Goal: Task Accomplishment & Management: Use online tool/utility

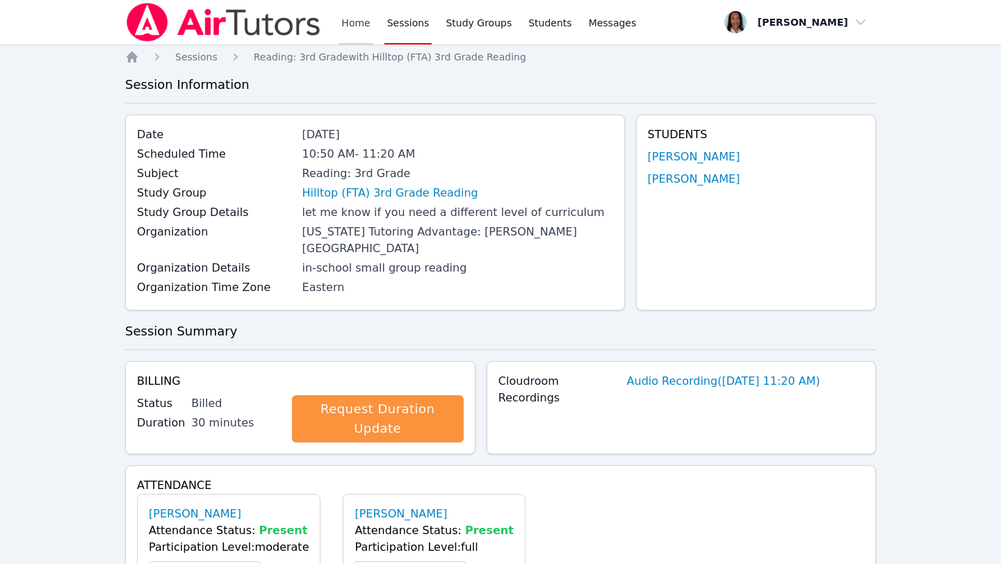
click at [345, 19] on link "Home" at bounding box center [356, 22] width 34 height 44
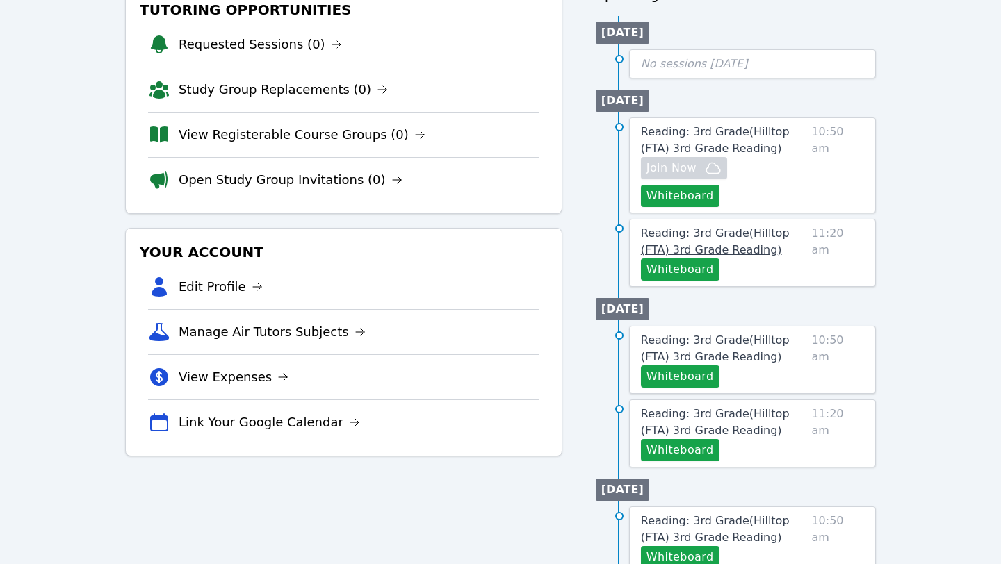
scroll to position [198, 0]
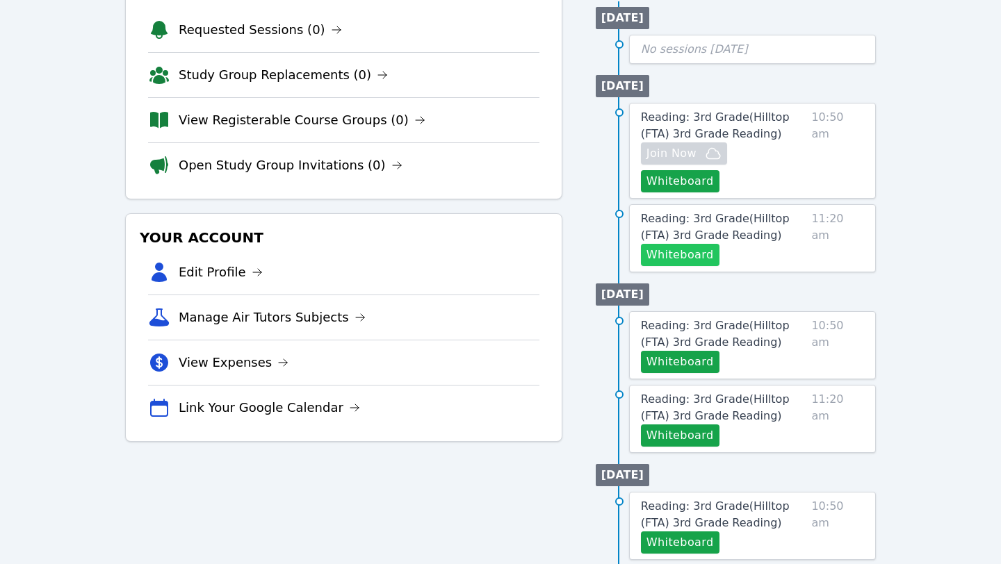
click at [699, 244] on button "Whiteboard" at bounding box center [680, 255] width 79 height 22
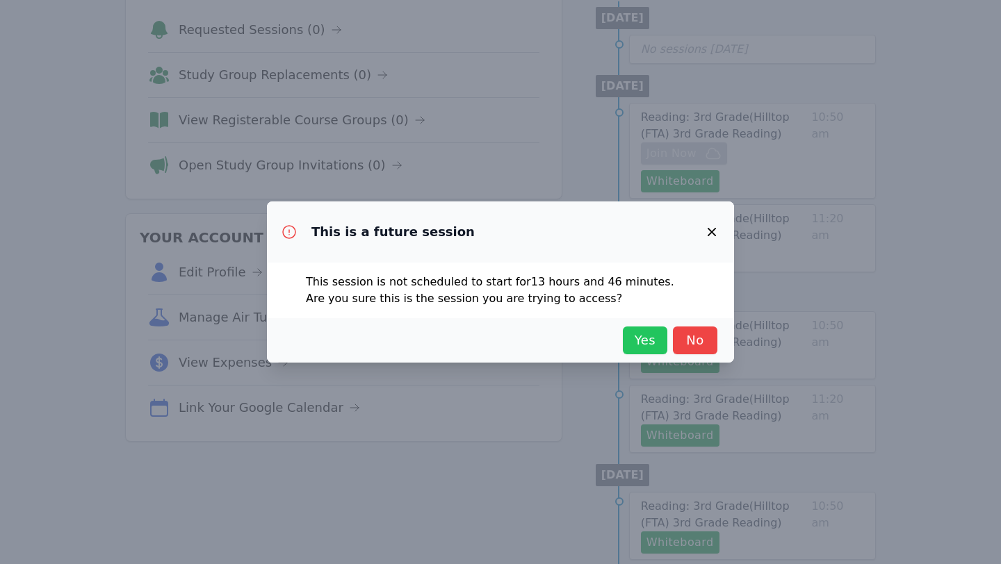
click at [655, 336] on span "Yes" at bounding box center [645, 340] width 31 height 19
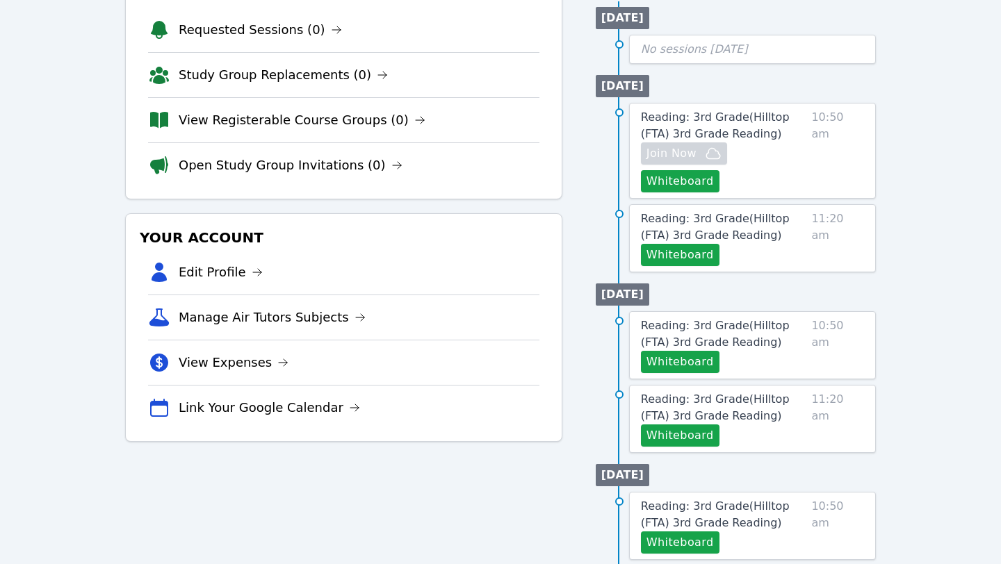
scroll to position [0, 0]
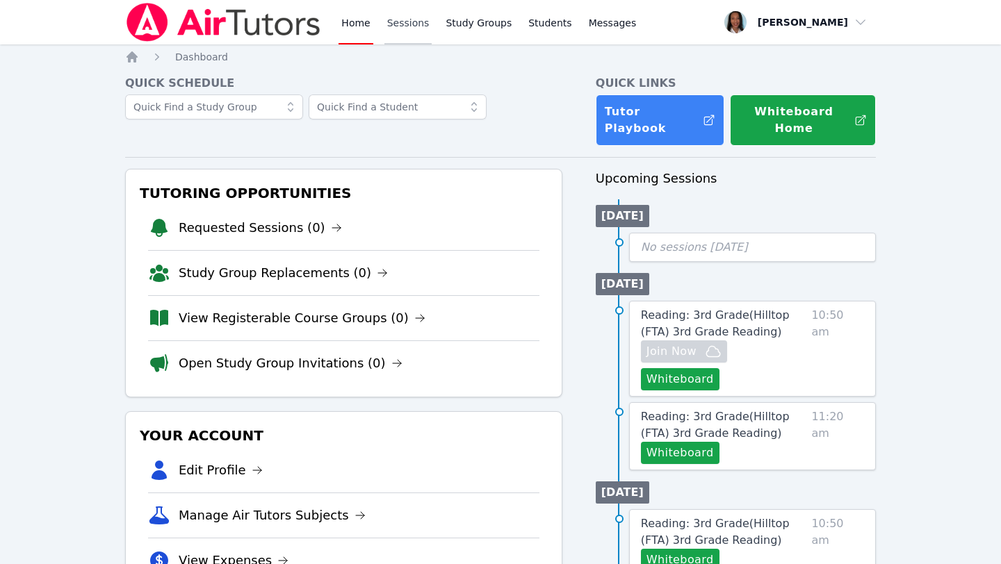
click at [409, 32] on link "Sessions" at bounding box center [408, 22] width 48 height 44
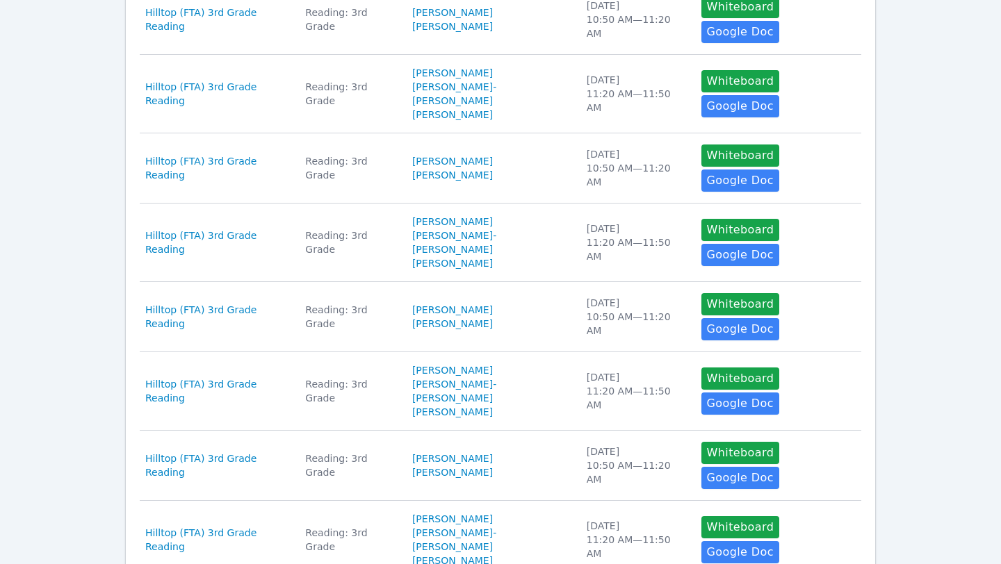
scroll to position [514, 0]
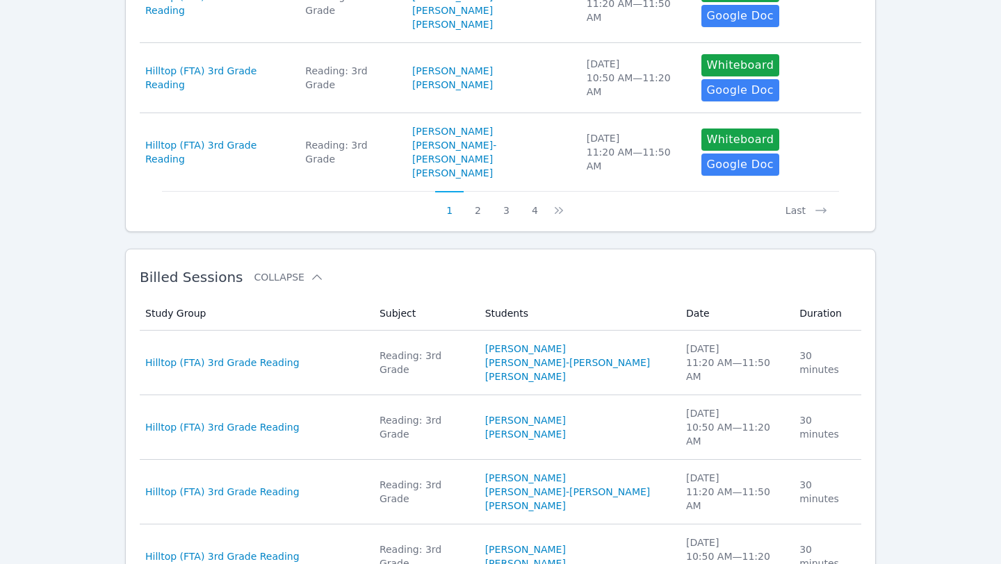
scroll to position [878, 0]
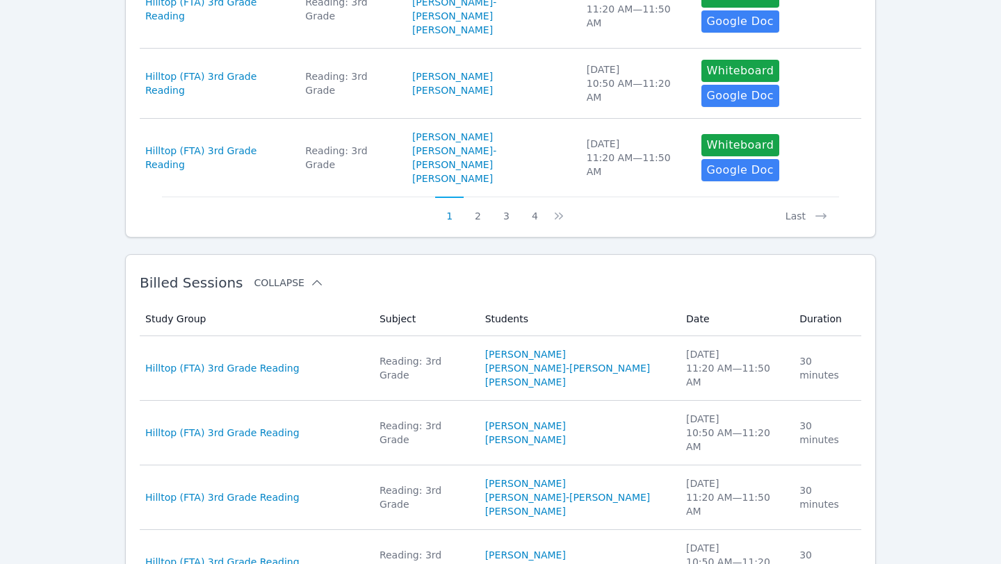
click at [310, 276] on icon at bounding box center [317, 283] width 14 height 14
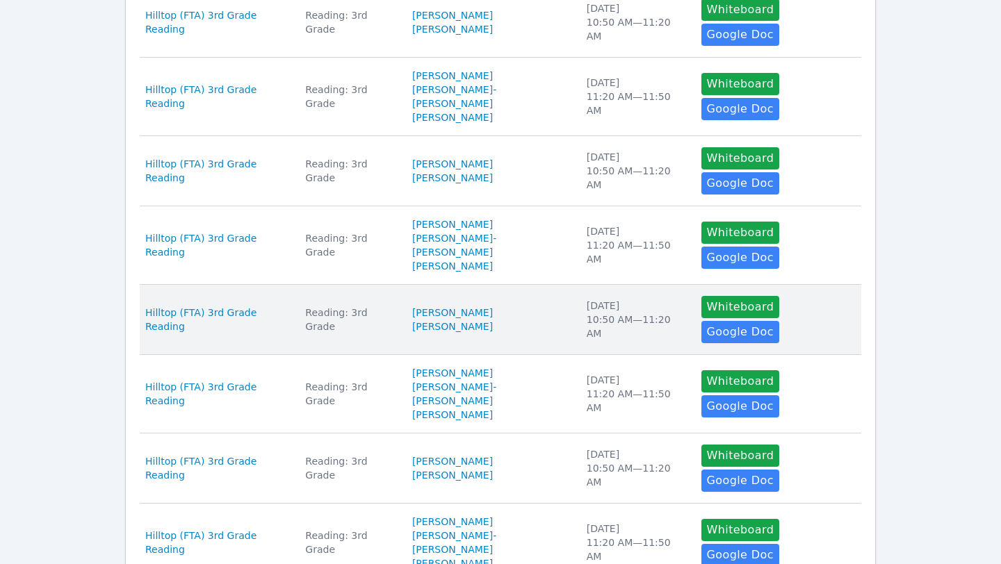
scroll to position [514, 0]
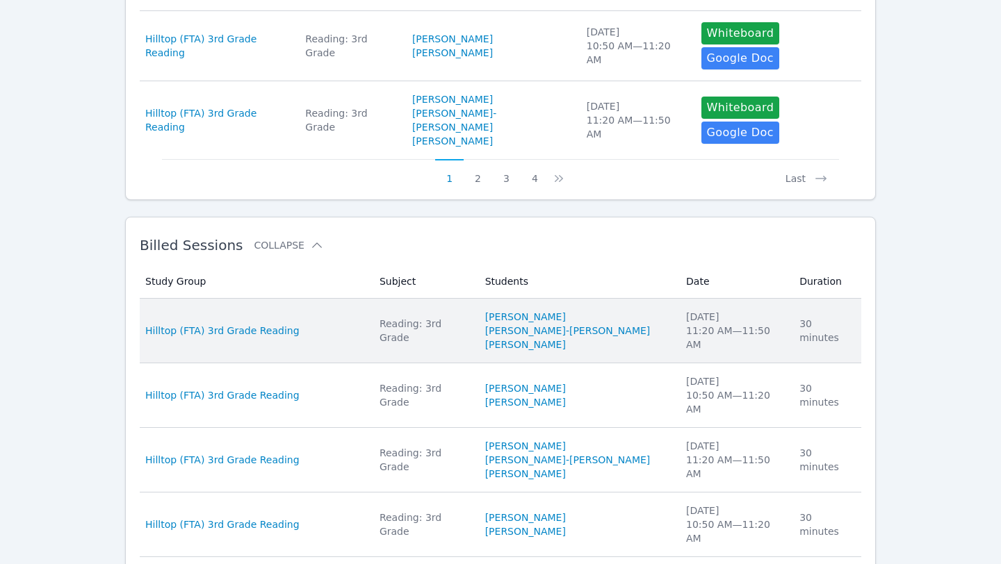
scroll to position [913, 0]
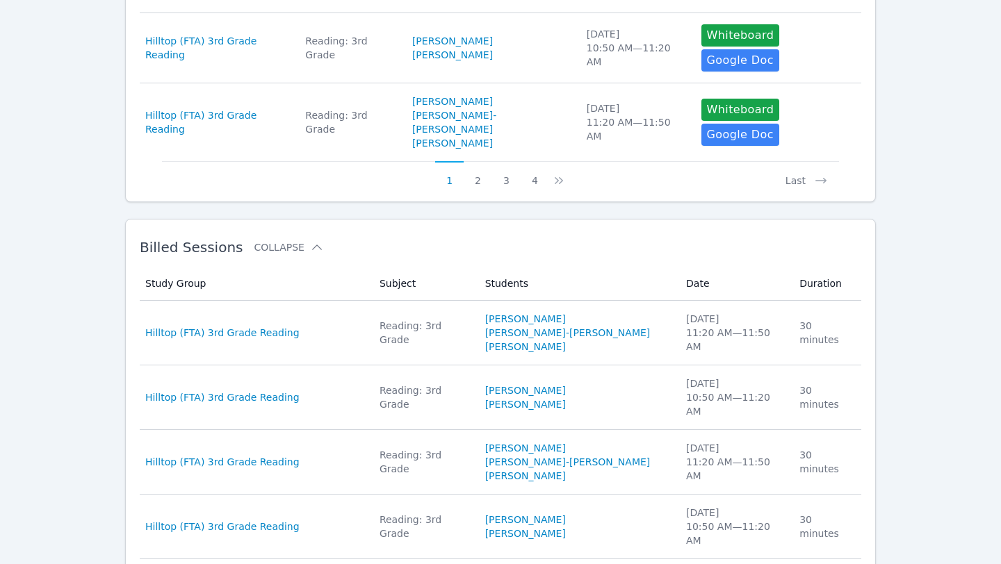
click at [415, 319] on div "Reading: 3rd Grade" at bounding box center [424, 333] width 89 height 28
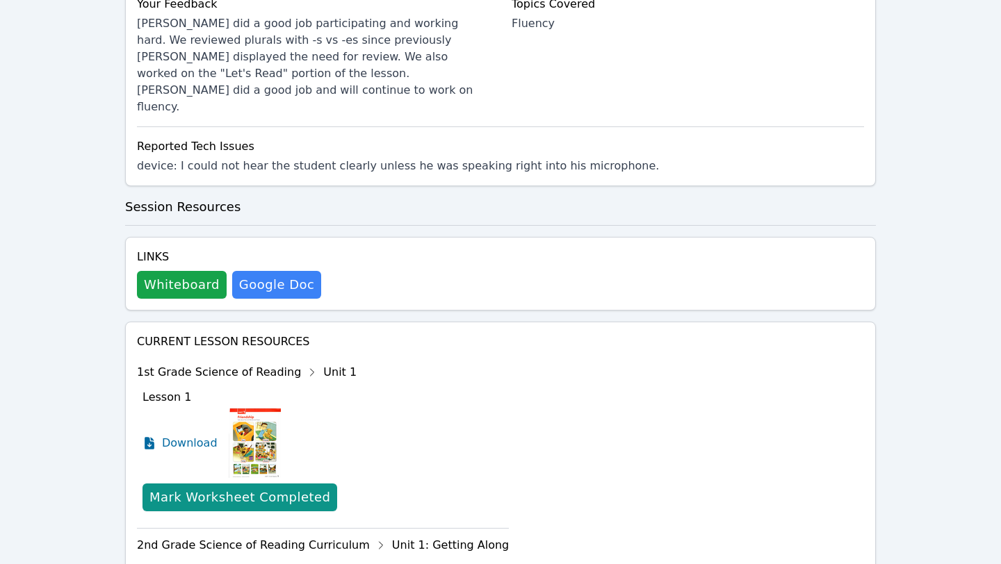
scroll to position [756, 0]
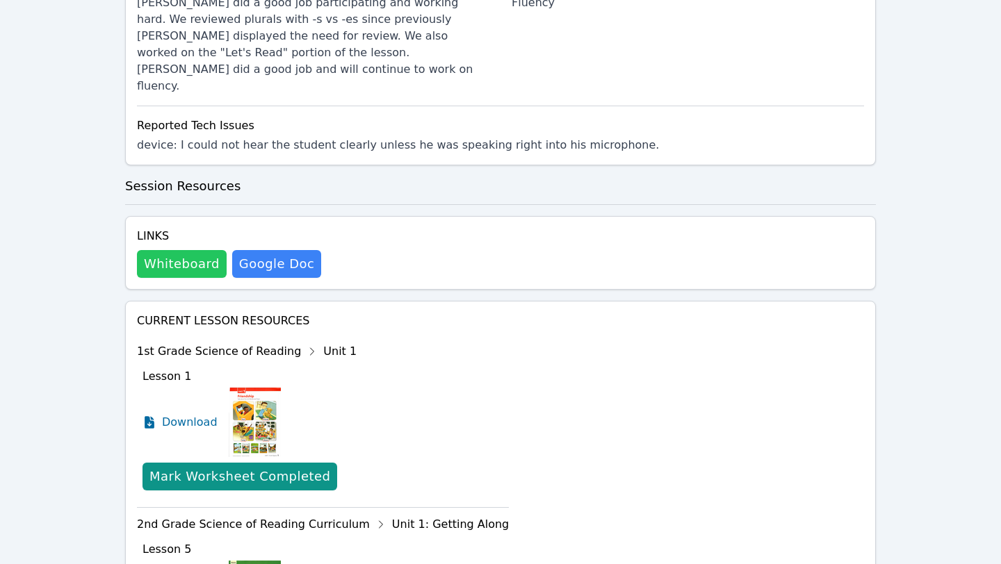
click at [195, 250] on button "Whiteboard" at bounding box center [182, 264] width 90 height 28
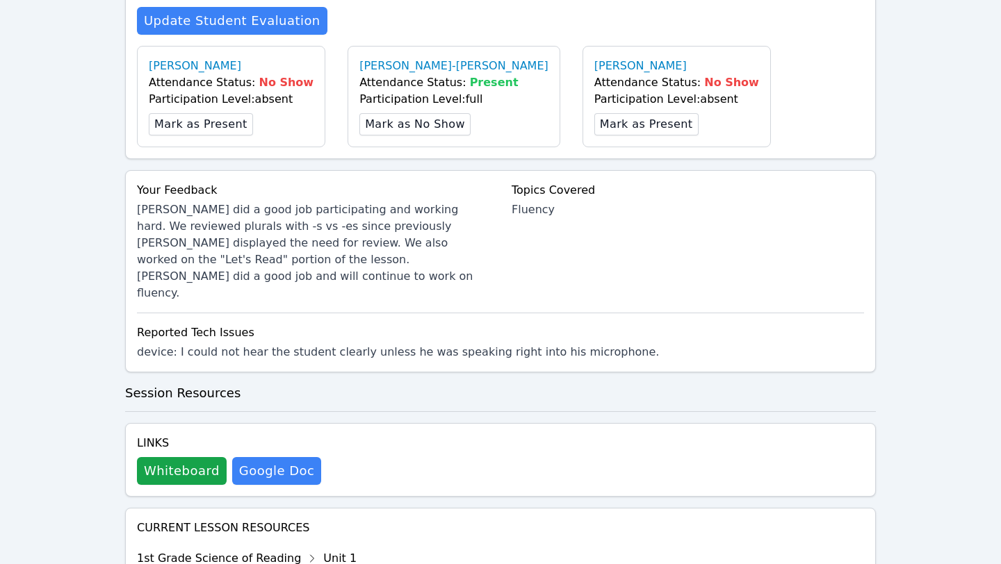
scroll to position [0, 0]
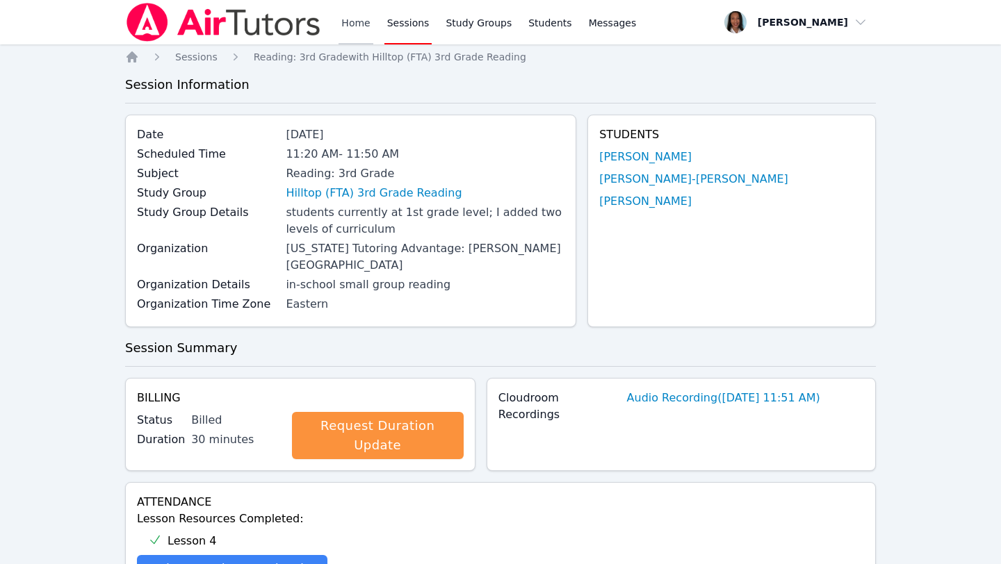
click at [352, 24] on link "Home" at bounding box center [356, 22] width 34 height 44
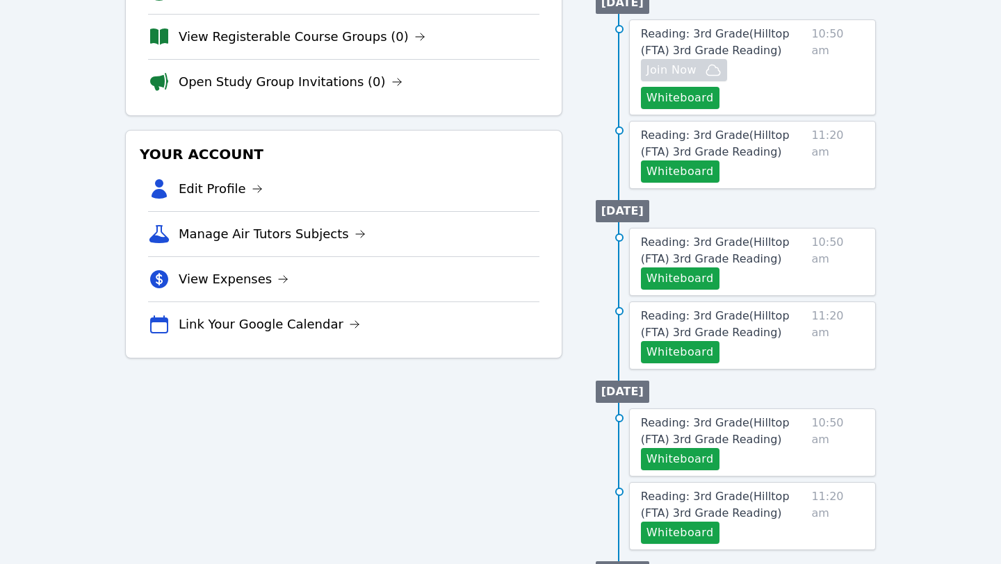
scroll to position [283, 0]
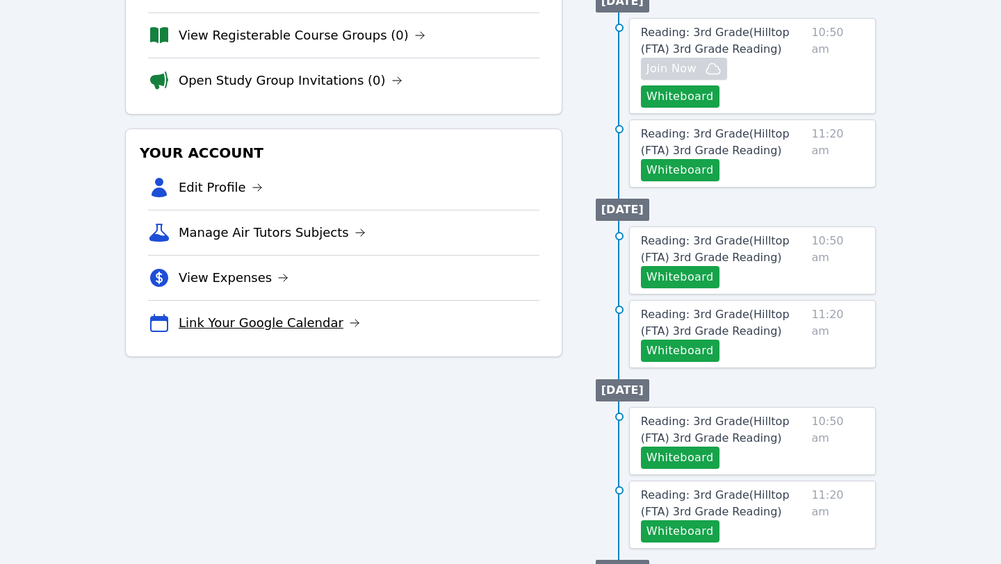
click at [260, 314] on link "Link Your Google Calendar" at bounding box center [269, 323] width 181 height 19
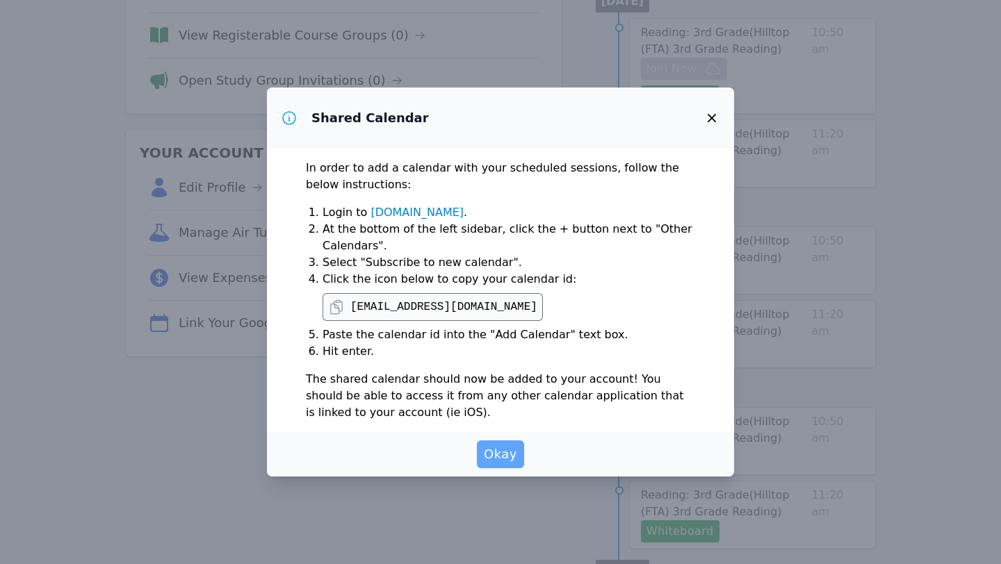
click at [510, 441] on button "Okay" at bounding box center [500, 455] width 47 height 28
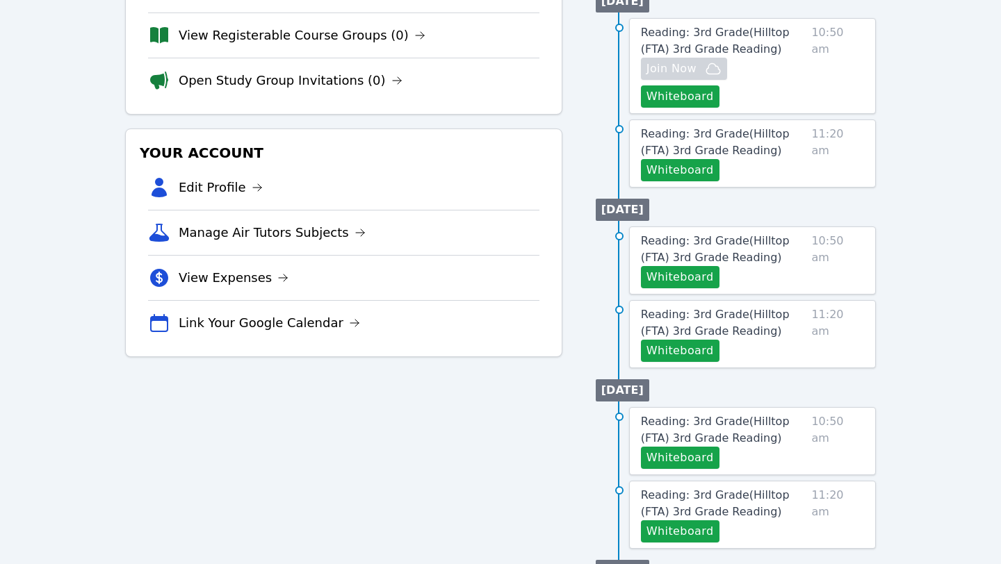
click at [253, 355] on div "Tutoring Opportunities Requested Sessions (0) Study Group Replacements (0) View…" at bounding box center [343, 401] width 437 height 1030
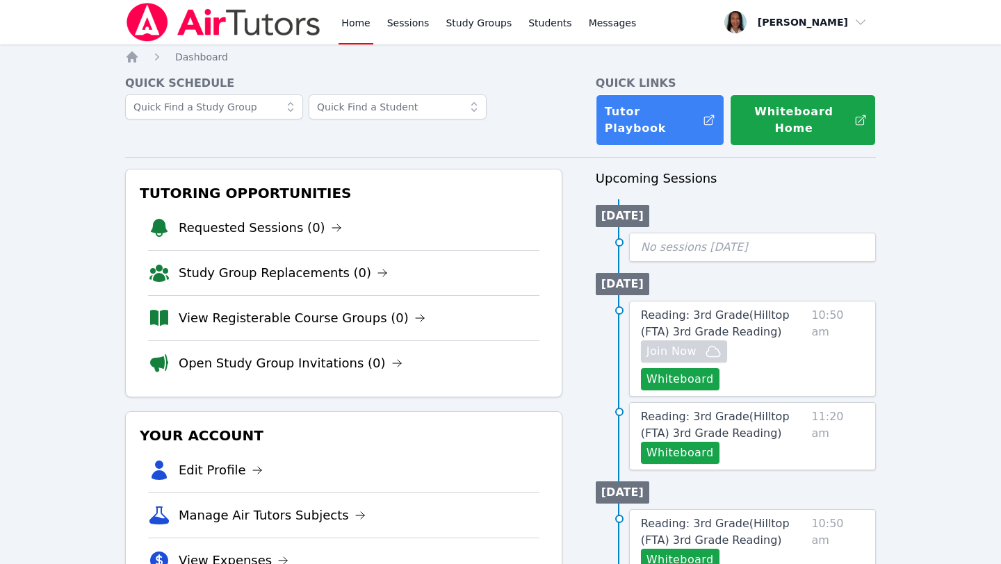
click at [350, 25] on link "Home" at bounding box center [356, 22] width 34 height 44
click at [352, 22] on link "Home" at bounding box center [356, 22] width 34 height 44
